Goal: Task Accomplishment & Management: Complete application form

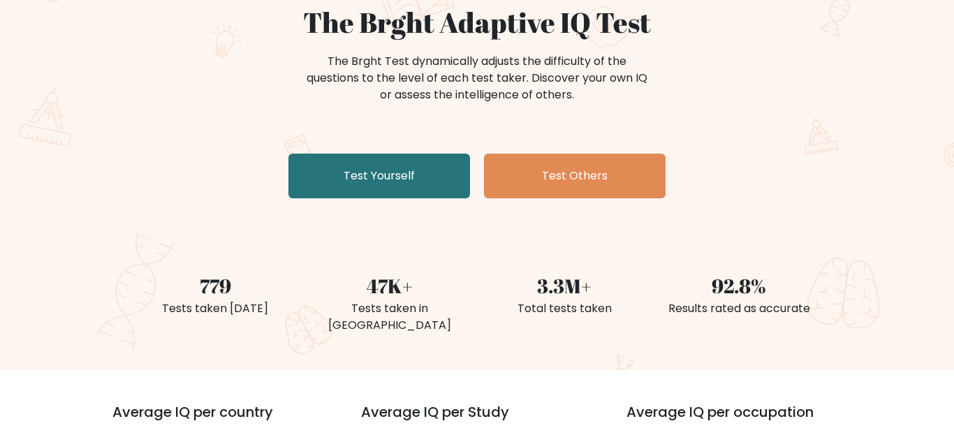
scroll to position [134, 0]
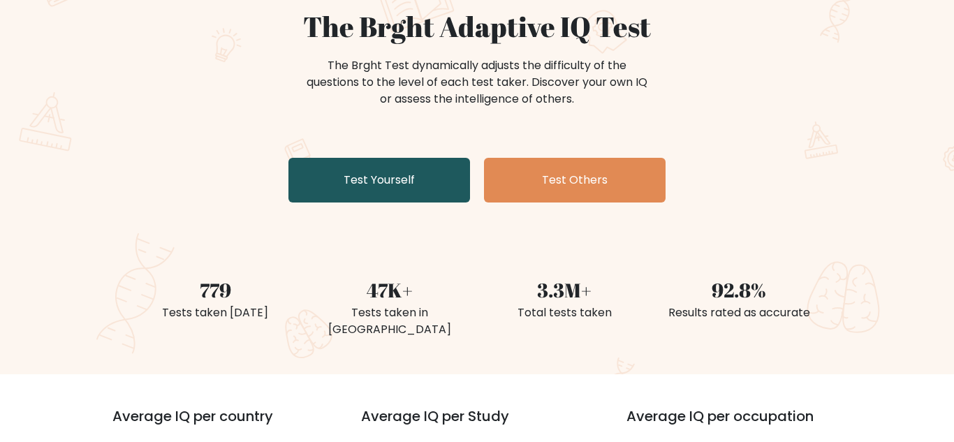
click at [369, 168] on link "Test Yourself" at bounding box center [379, 180] width 182 height 45
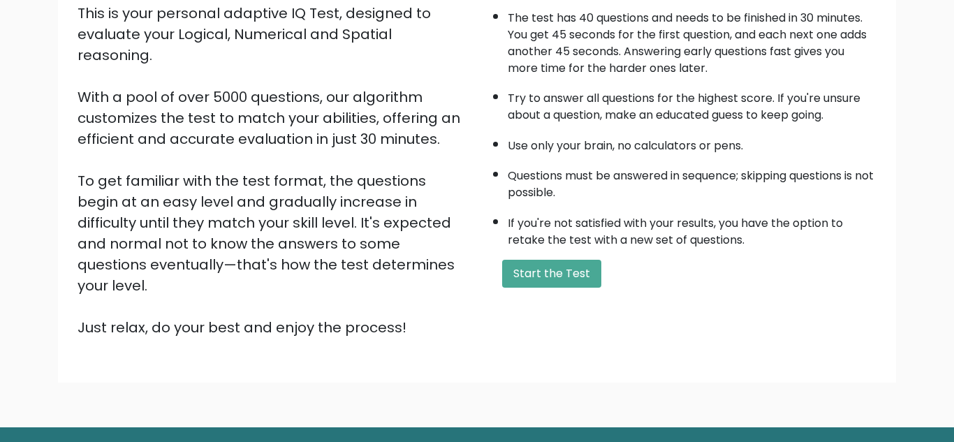
scroll to position [161, 0]
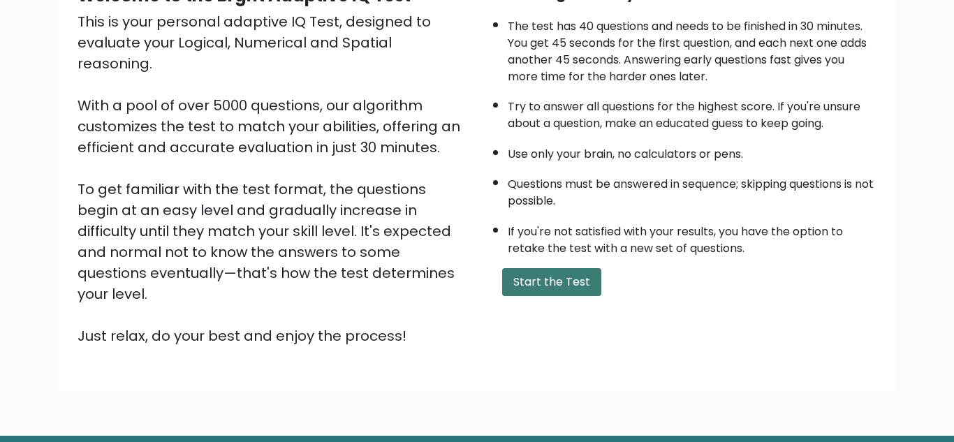
click at [539, 280] on button "Start the Test" at bounding box center [551, 282] width 99 height 28
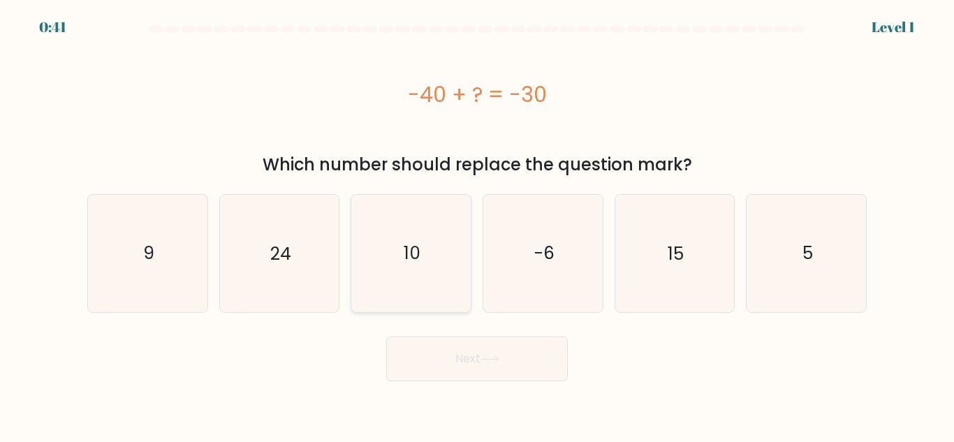
click at [419, 235] on icon "10" at bounding box center [411, 253] width 117 height 117
click at [477, 225] on input "c. 10" at bounding box center [477, 222] width 1 height 3
radio input "true"
click at [457, 368] on button "Next" at bounding box center [477, 359] width 182 height 45
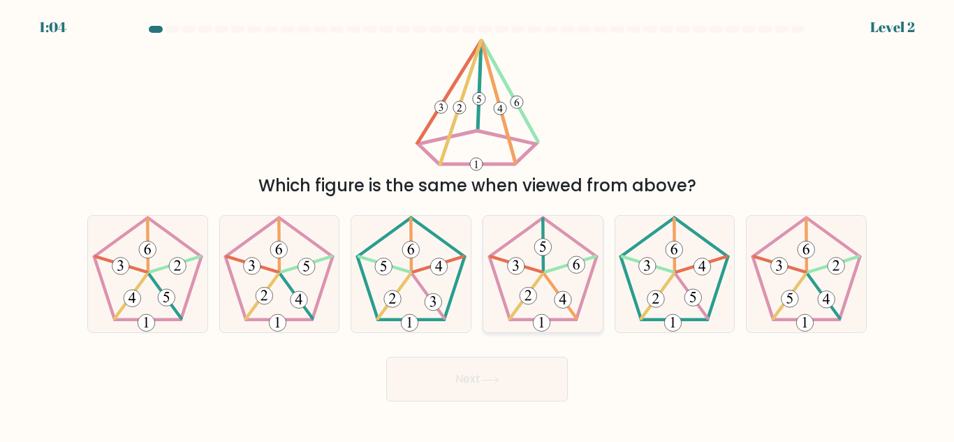
click at [543, 242] on 756 at bounding box center [542, 247] width 17 height 17
click at [478, 225] on input "d." at bounding box center [477, 222] width 1 height 3
radio input "true"
click at [301, 245] on icon at bounding box center [279, 274] width 117 height 117
click at [477, 225] on input "b." at bounding box center [477, 222] width 1 height 3
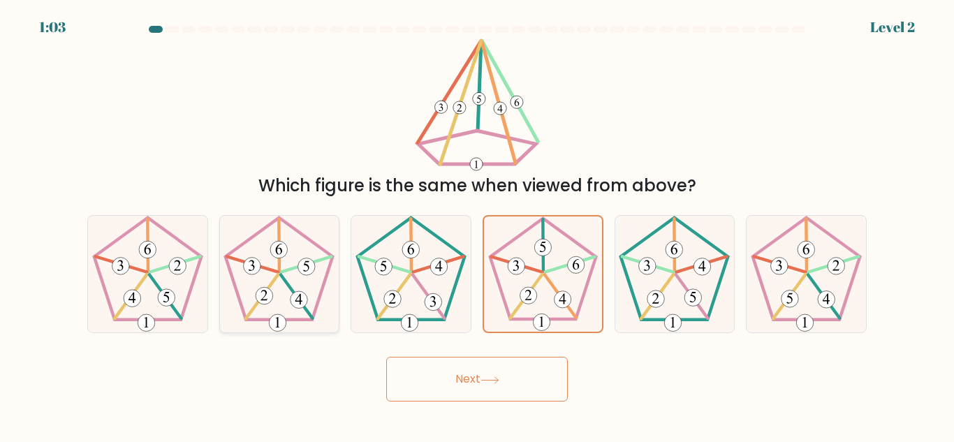
radio input "true"
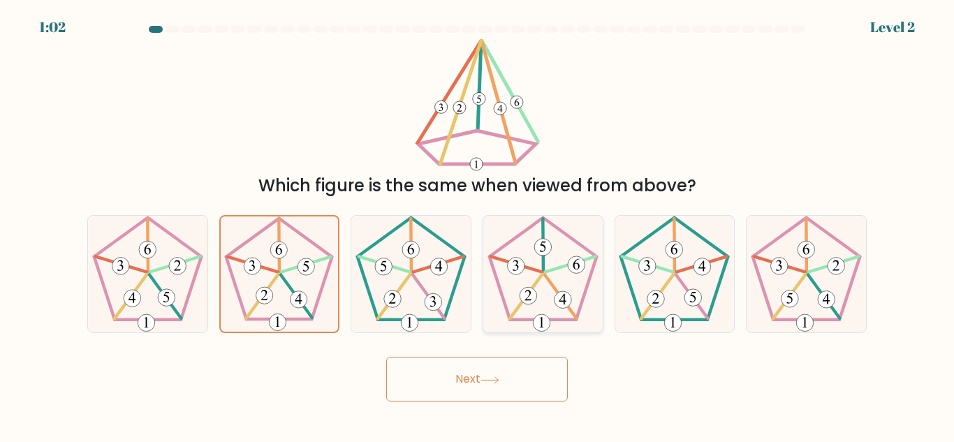
click at [547, 279] on 627 at bounding box center [560, 296] width 31 height 43
click at [478, 225] on input "d." at bounding box center [477, 222] width 1 height 3
radio input "true"
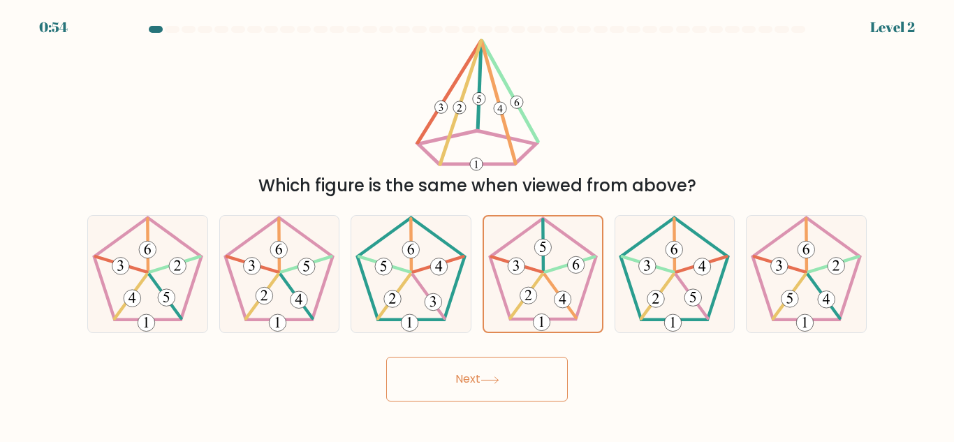
click at [511, 378] on button "Next" at bounding box center [477, 379] width 182 height 45
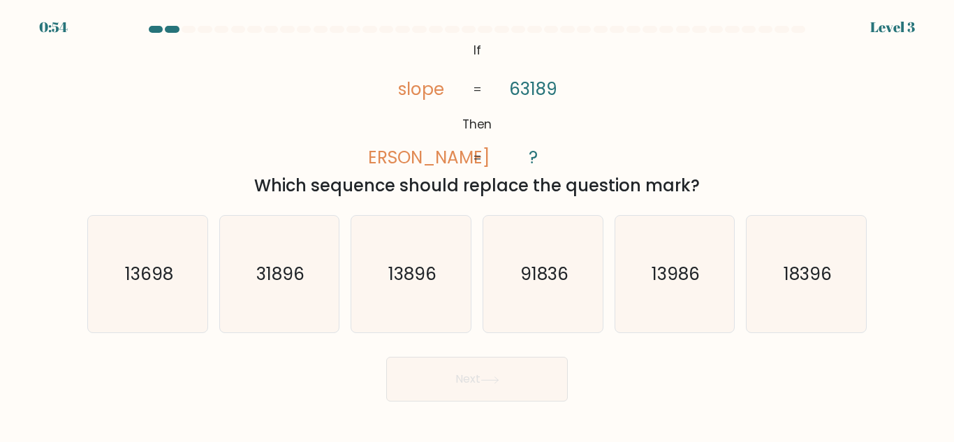
click at [511, 378] on button "Next" at bounding box center [477, 379] width 182 height 45
click at [726, 386] on div "Next" at bounding box center [477, 376] width 796 height 52
click at [314, 263] on icon "31896" at bounding box center [279, 274] width 117 height 117
click at [477, 225] on input "b. 31896" at bounding box center [477, 222] width 1 height 3
radio input "true"
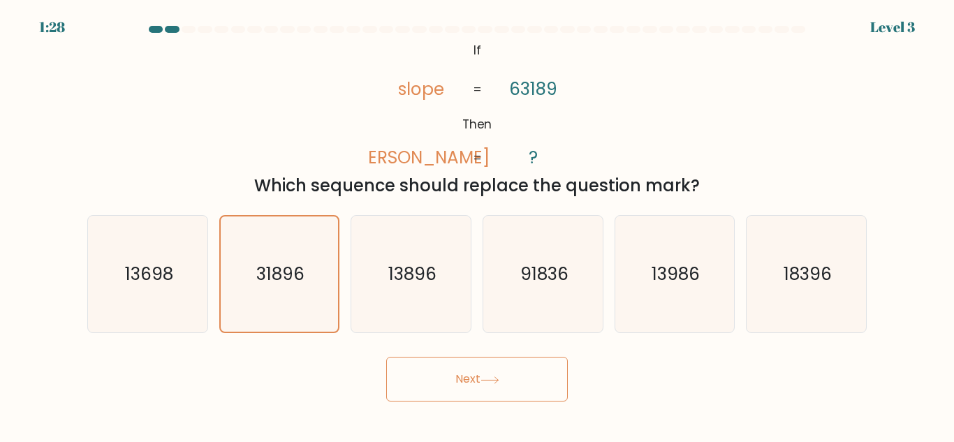
click at [453, 374] on button "Next" at bounding box center [477, 379] width 182 height 45
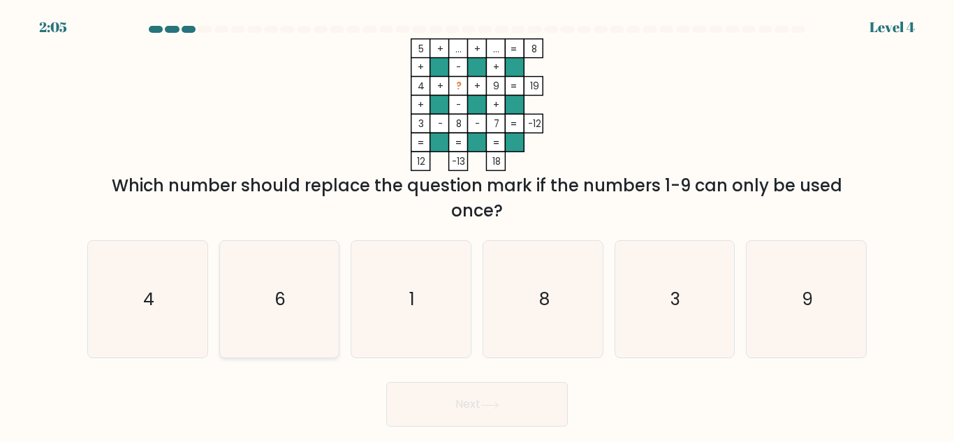
click at [326, 347] on icon "6" at bounding box center [279, 299] width 117 height 117
click at [477, 225] on input "b. 6" at bounding box center [477, 222] width 1 height 3
radio input "true"
click at [427, 394] on button "Next" at bounding box center [477, 404] width 182 height 45
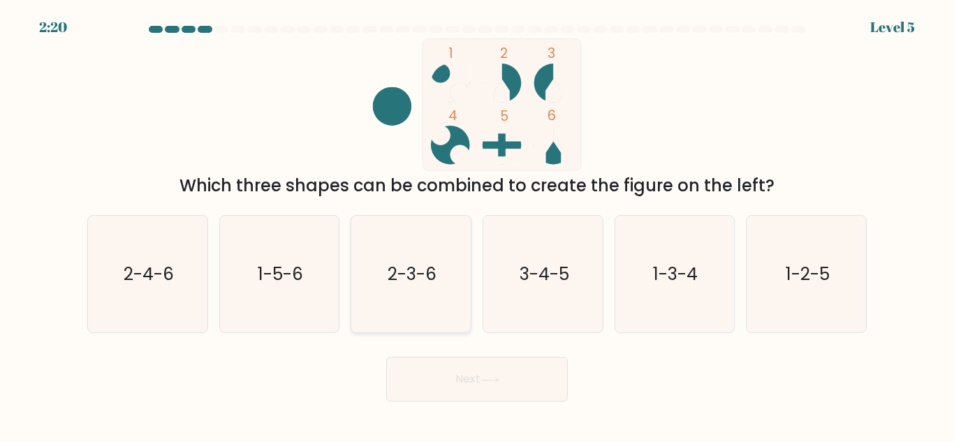
click at [411, 245] on icon "2-3-6" at bounding box center [411, 274] width 117 height 117
click at [477, 225] on input "c. 2-3-6" at bounding box center [477, 222] width 1 height 3
radio input "true"
click at [453, 388] on button "Next" at bounding box center [477, 379] width 182 height 45
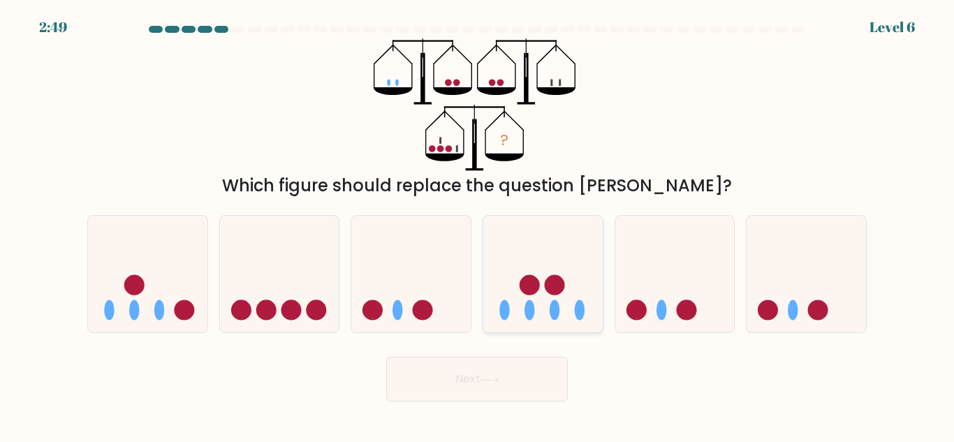
click at [518, 278] on icon at bounding box center [542, 274] width 119 height 98
click at [478, 225] on input "d." at bounding box center [477, 222] width 1 height 3
radio input "true"
click at [480, 371] on button "Next" at bounding box center [477, 379] width 182 height 45
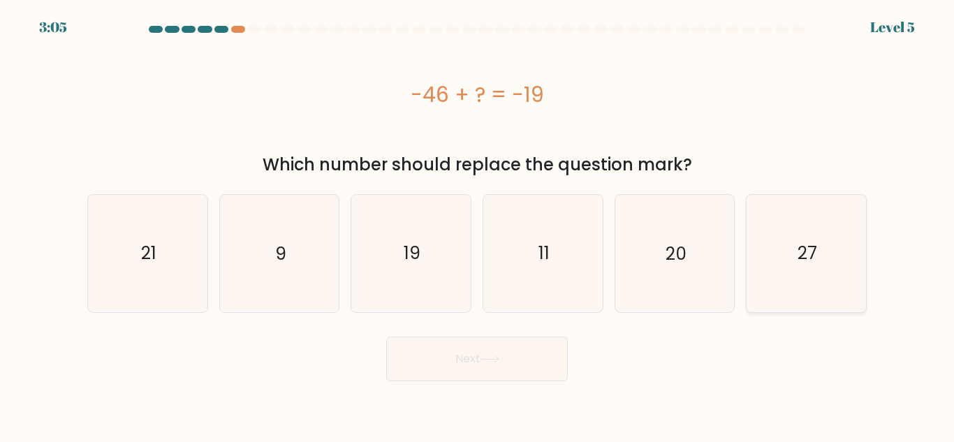
click at [765, 279] on icon "27" at bounding box center [806, 253] width 117 height 117
click at [478, 225] on input "f. 27" at bounding box center [477, 222] width 1 height 3
radio input "true"
click at [488, 380] on button "Next" at bounding box center [477, 359] width 182 height 45
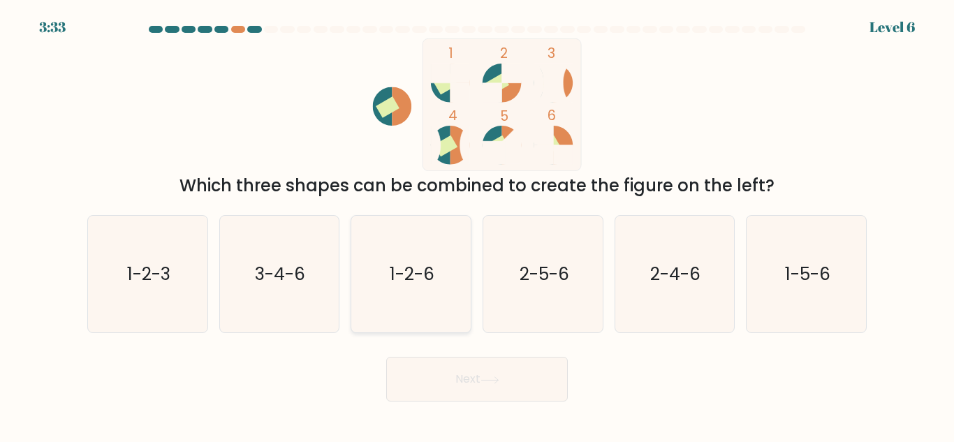
click at [362, 298] on icon "1-2-6" at bounding box center [411, 274] width 117 height 117
click at [477, 225] on input "c. 1-2-6" at bounding box center [477, 222] width 1 height 3
radio input "true"
click at [411, 360] on button "Next" at bounding box center [477, 379] width 182 height 45
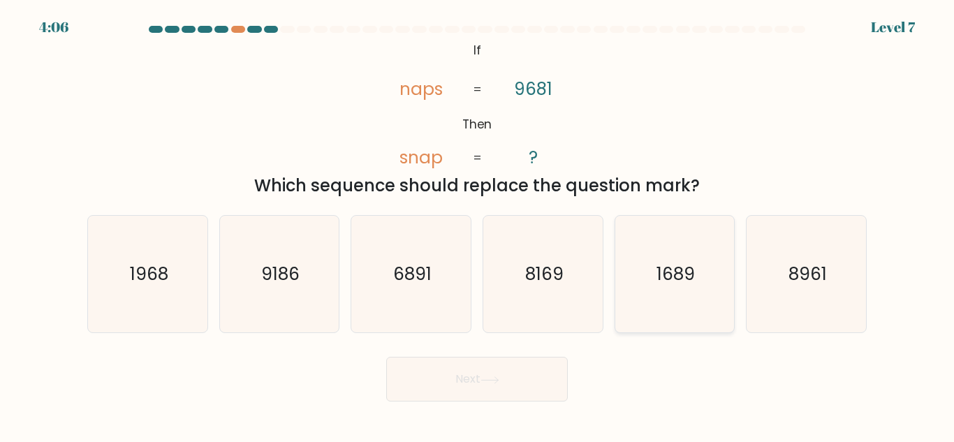
click at [702, 267] on icon "1689" at bounding box center [674, 274] width 117 height 117
click at [478, 225] on input "e. 1689" at bounding box center [477, 222] width 1 height 3
radio input "true"
click at [147, 261] on icon "1968" at bounding box center [147, 274] width 117 height 117
click at [477, 225] on input "a. 1968" at bounding box center [477, 222] width 1 height 3
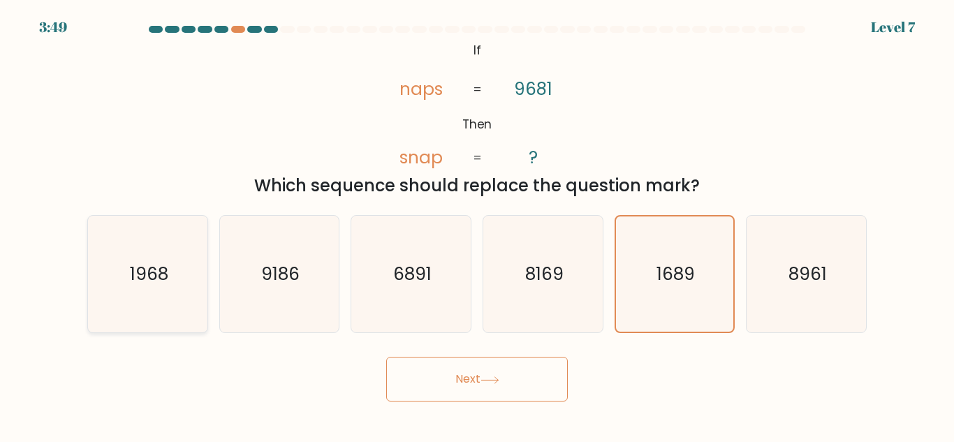
radio input "true"
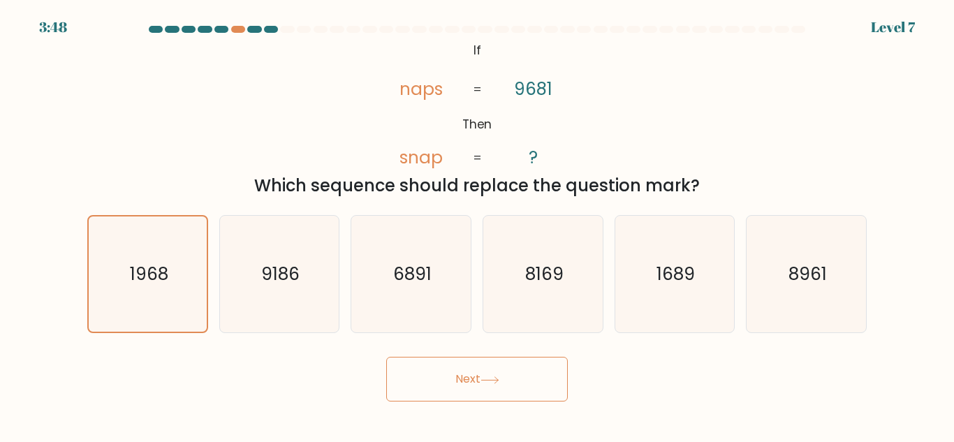
click at [434, 366] on button "Next" at bounding box center [477, 379] width 182 height 45
